Goal: Use online tool/utility

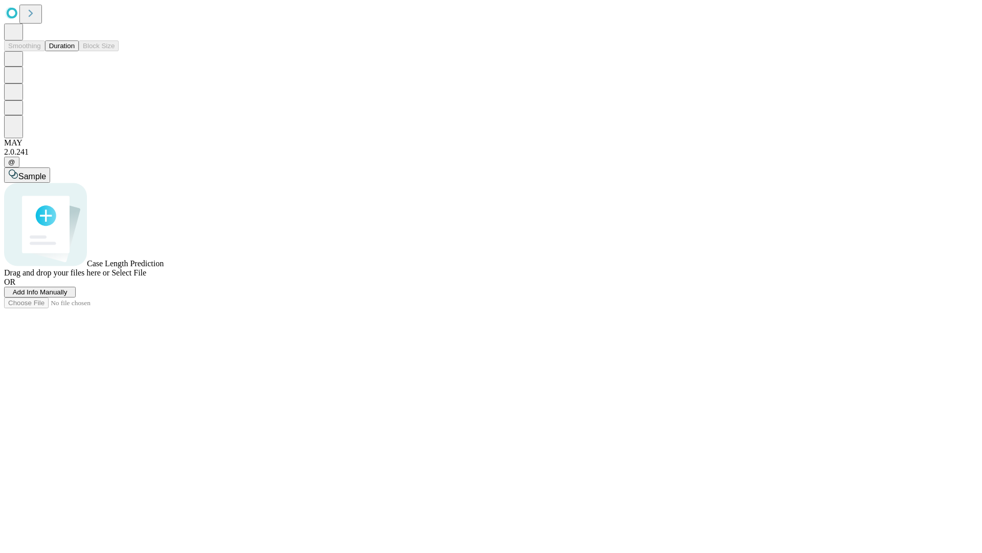
click at [68, 296] on span "Add Info Manually" at bounding box center [40, 292] width 55 height 8
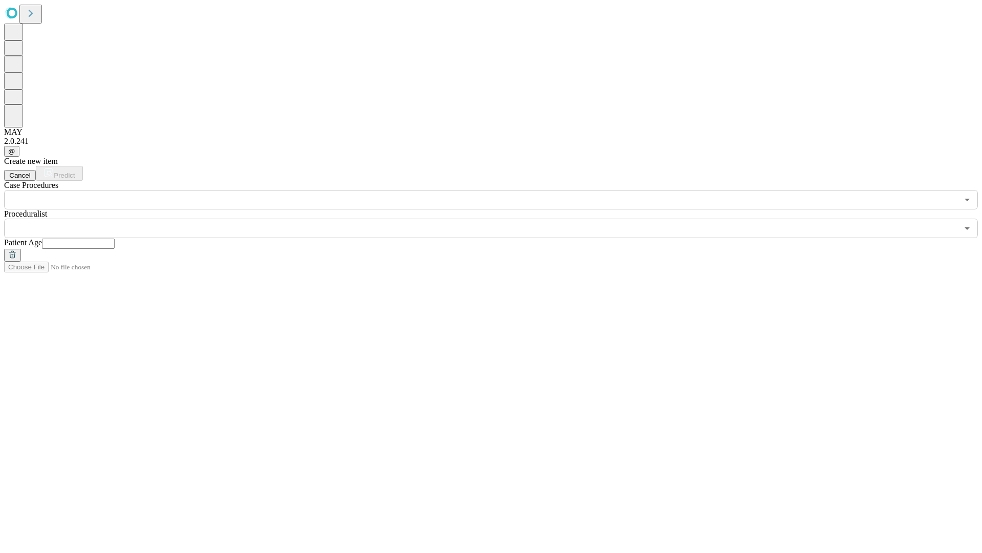
click at [115, 238] on input "text" at bounding box center [78, 243] width 73 height 10
type input "**"
click at [498, 219] on input "text" at bounding box center [481, 228] width 954 height 19
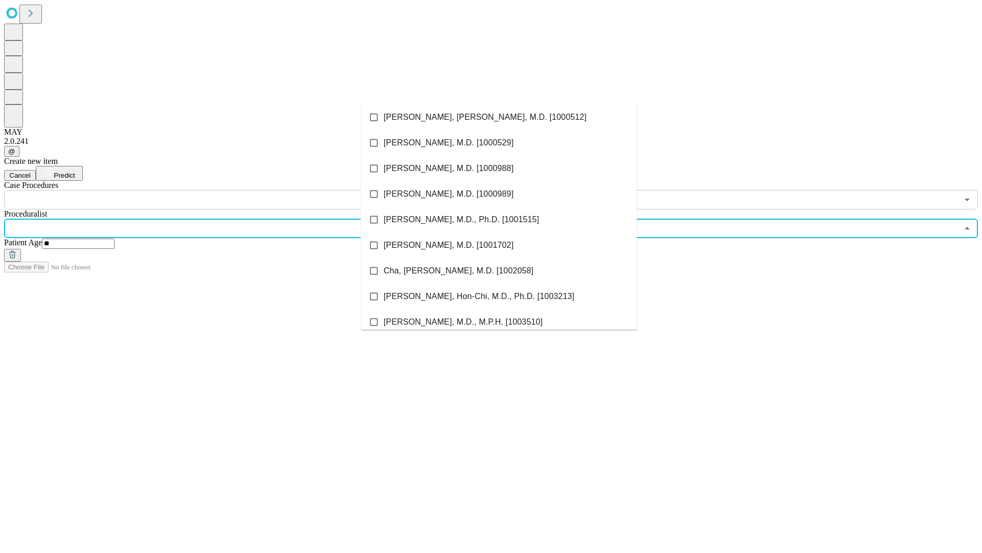
click at [499, 117] on li "[PERSON_NAME], [PERSON_NAME], M.D. [1000512]" at bounding box center [499, 117] width 276 height 26
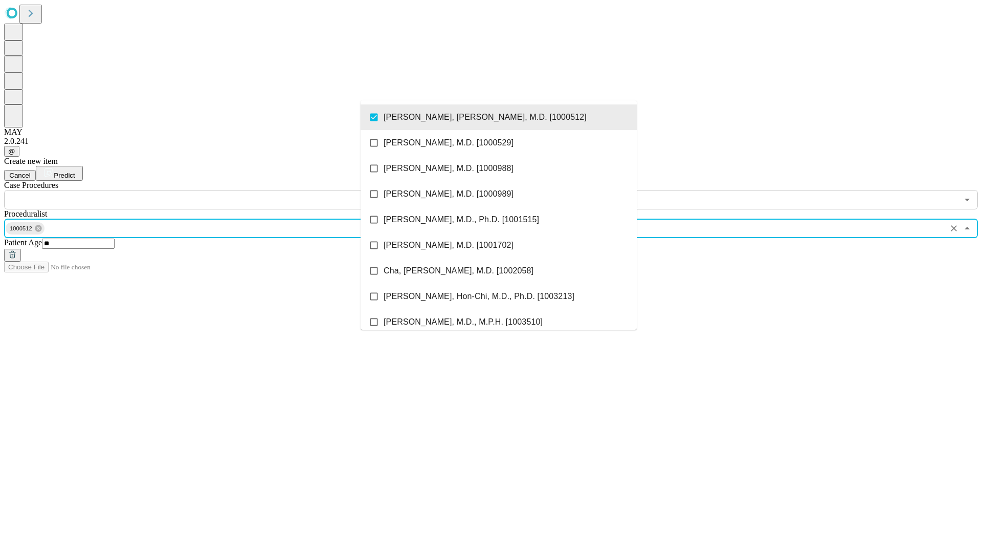
click at [215, 190] on input "text" at bounding box center [481, 199] width 954 height 19
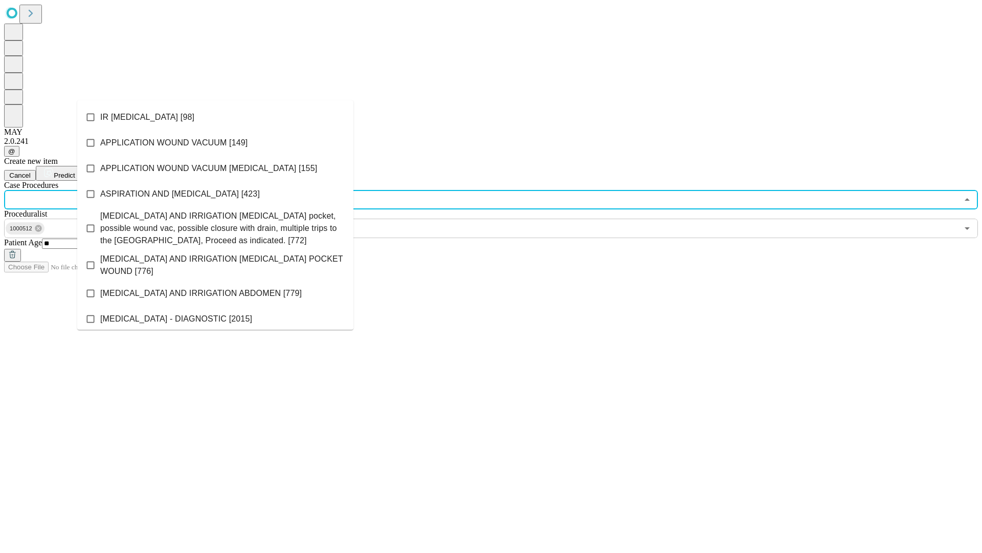
click at [215, 117] on li "IR [MEDICAL_DATA] [98]" at bounding box center [215, 117] width 276 height 26
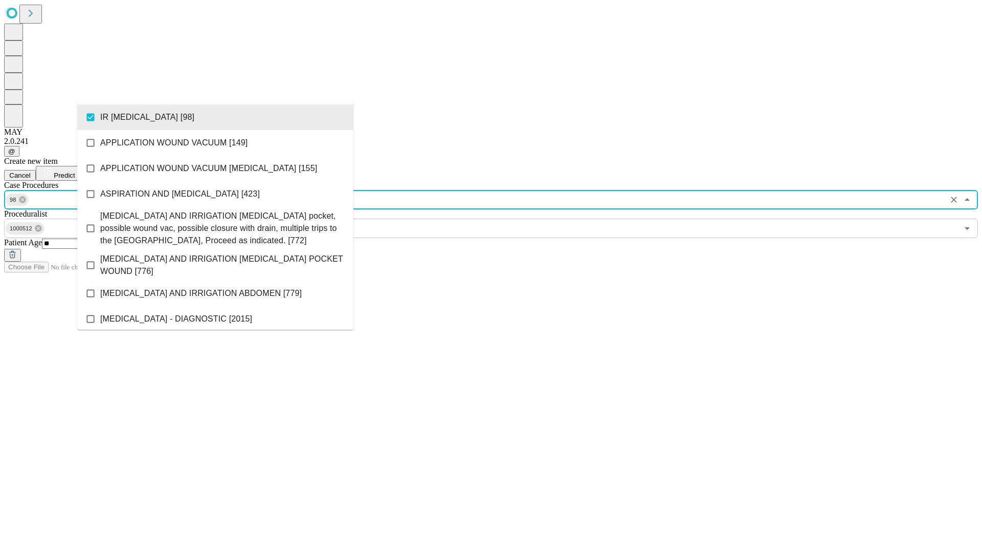
click at [75, 171] on span "Predict" at bounding box center [64, 175] width 21 height 8
